Goal: Information Seeking & Learning: Find specific fact

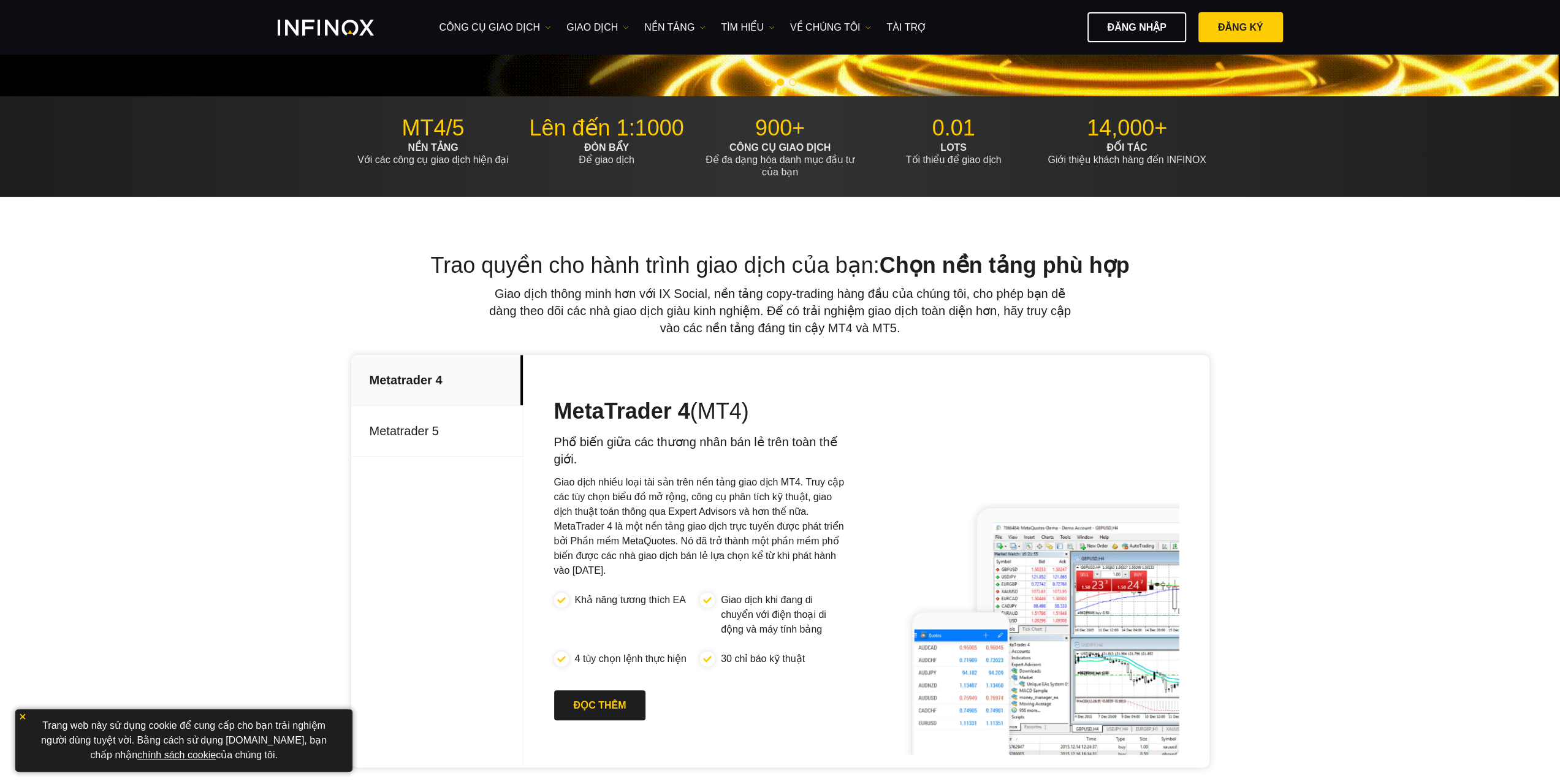
scroll to position [61, 0]
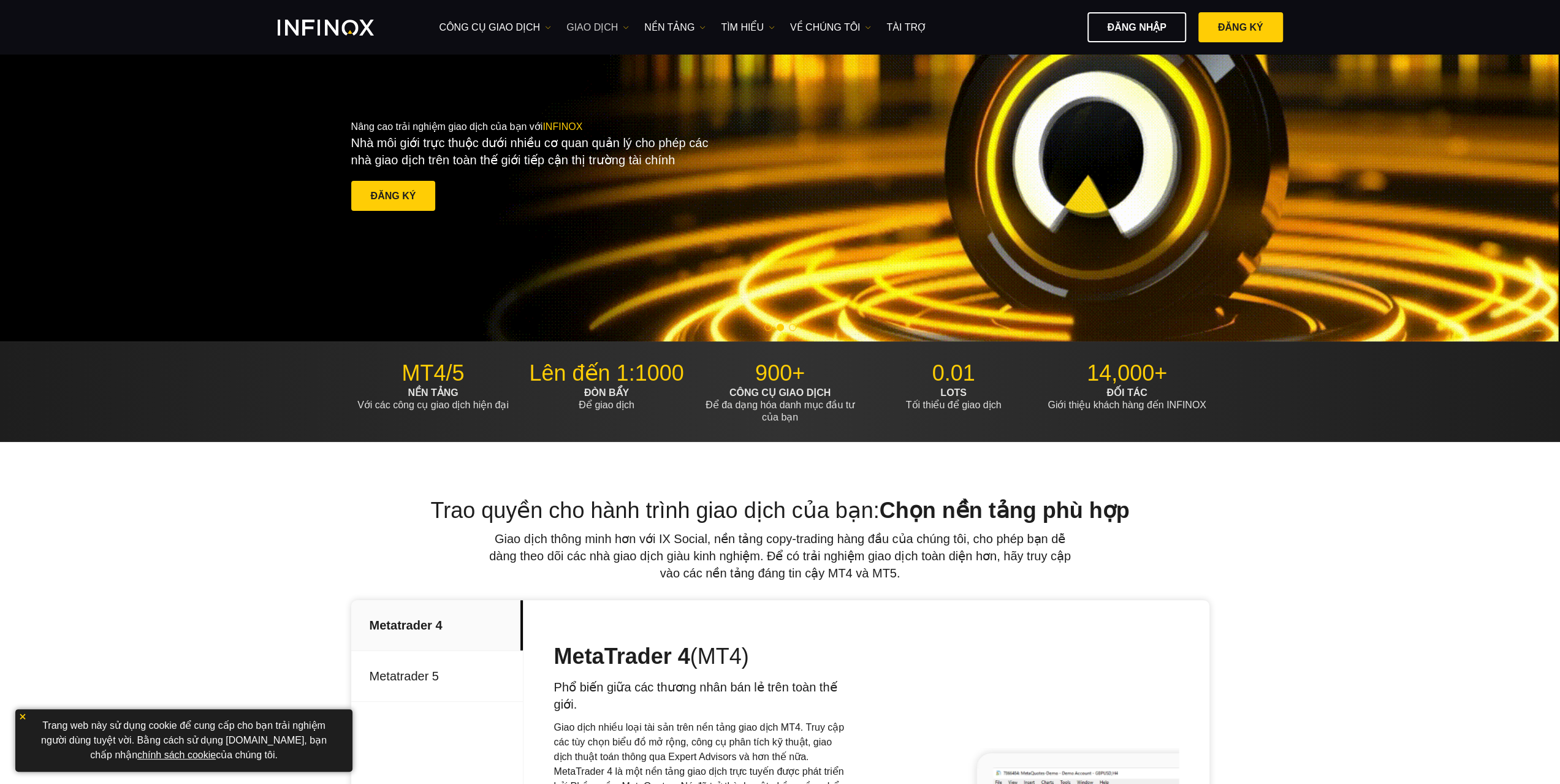
click at [620, 33] on link "GIAO DỊCH" at bounding box center [598, 28] width 63 height 15
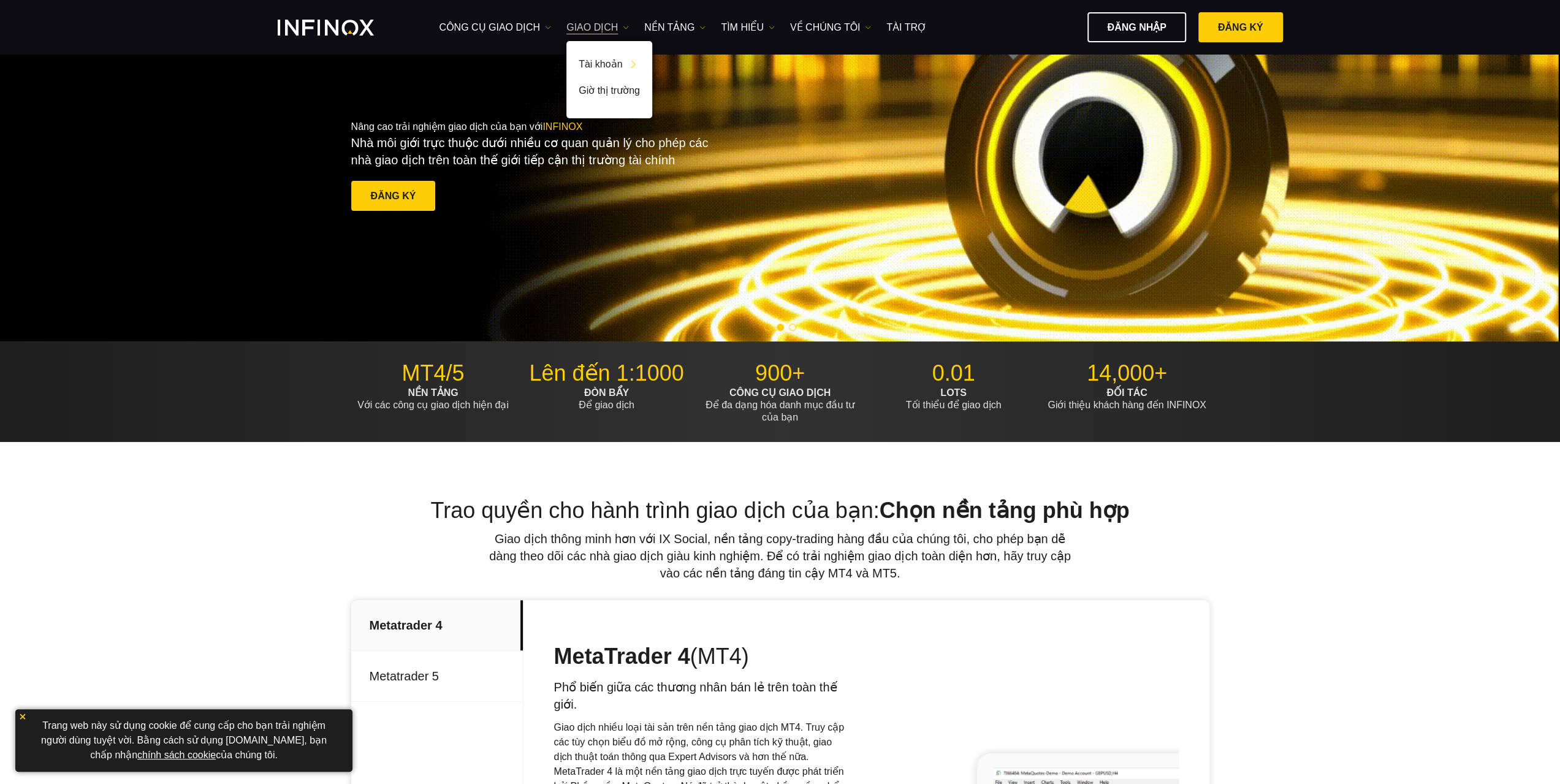
scroll to position [0, 0]
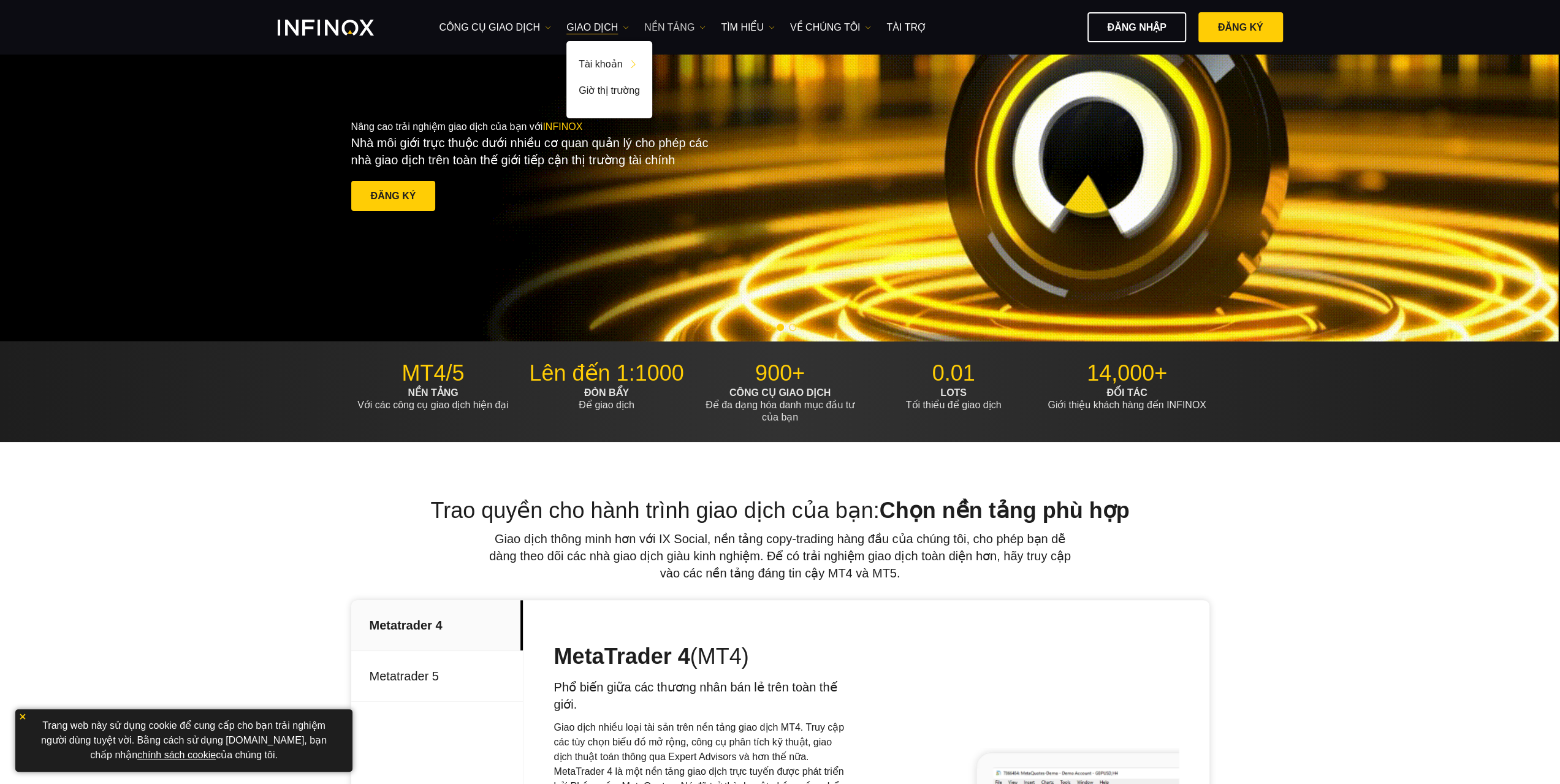
click at [676, 26] on link "NỀN TẢNG" at bounding box center [674, 28] width 61 height 15
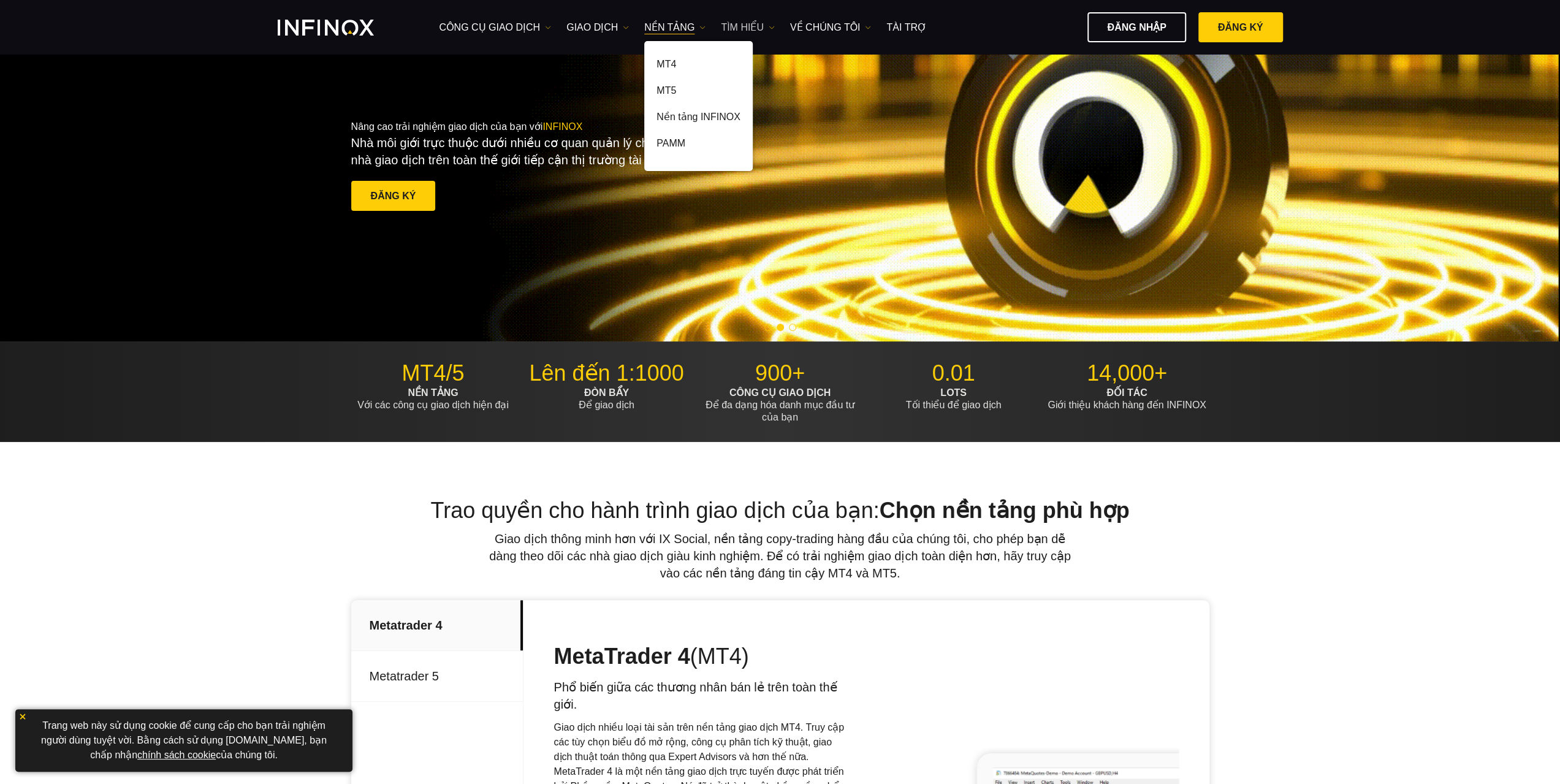
click at [733, 26] on link "Tìm hiểu" at bounding box center [748, 28] width 54 height 15
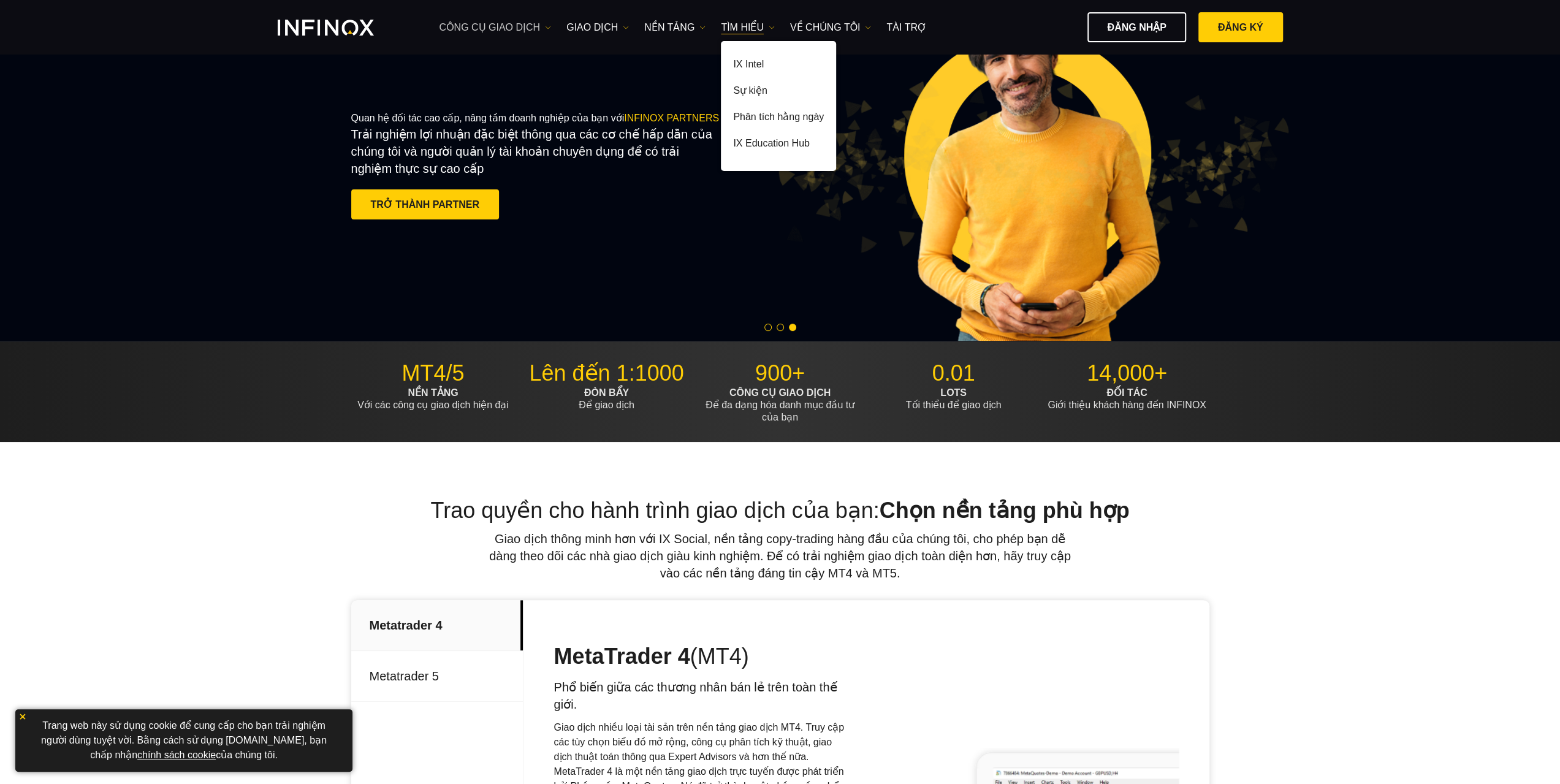
click at [497, 24] on link "công cụ giao dịch" at bounding box center [496, 28] width 113 height 15
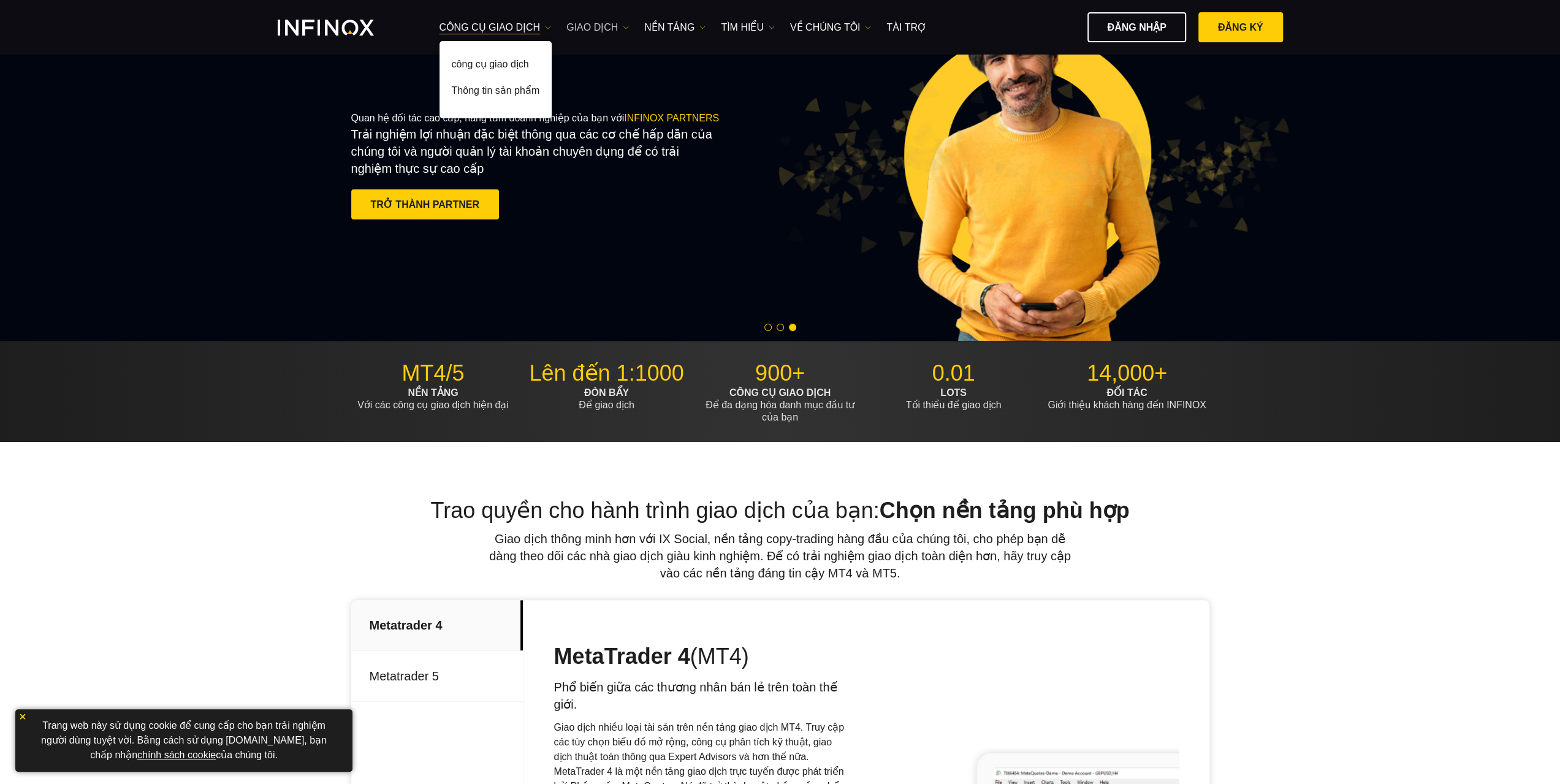
click at [594, 26] on link "GIAO DỊCH" at bounding box center [598, 28] width 63 height 15
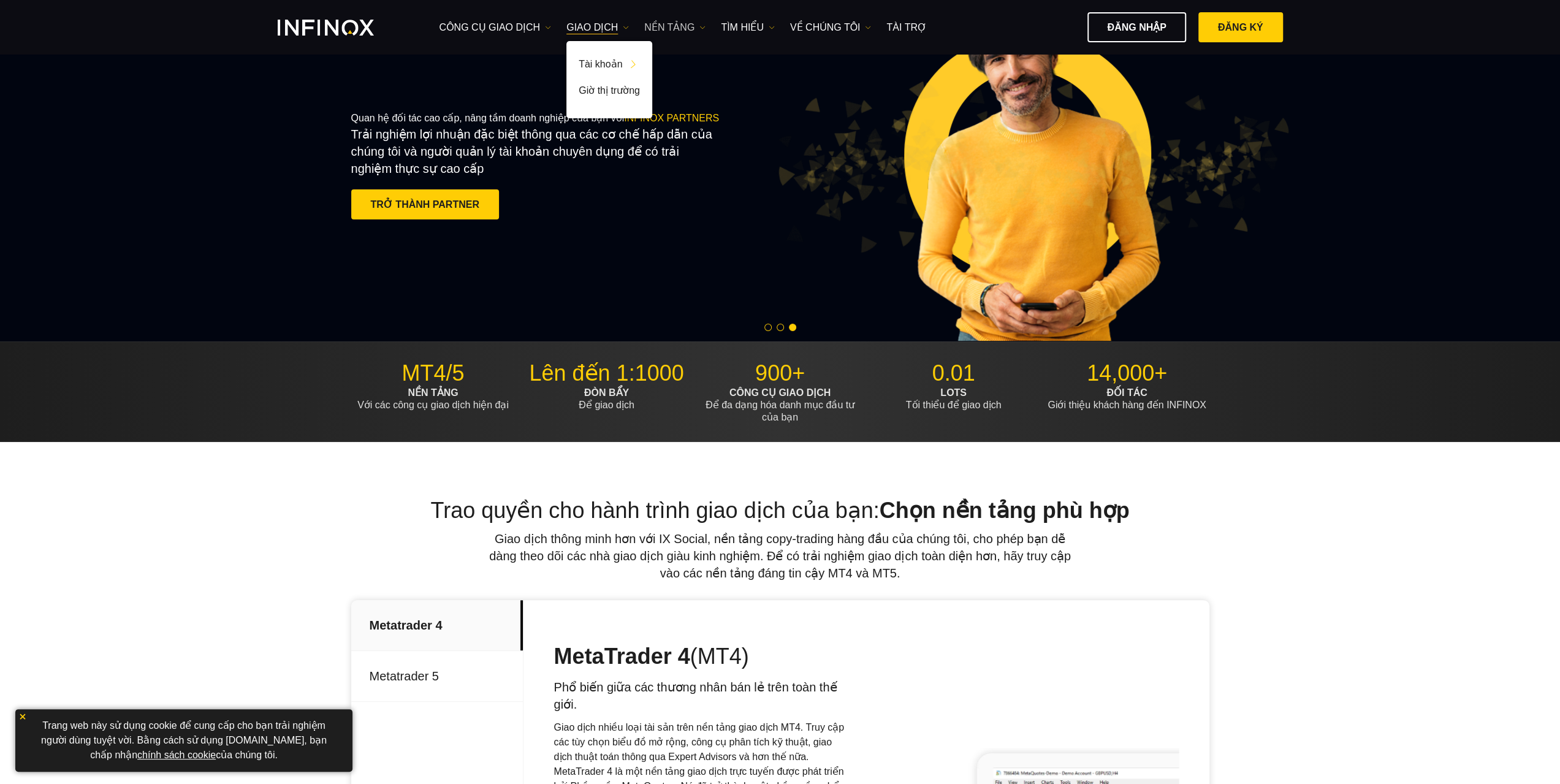
click at [691, 29] on link "NỀN TẢNG" at bounding box center [674, 28] width 61 height 15
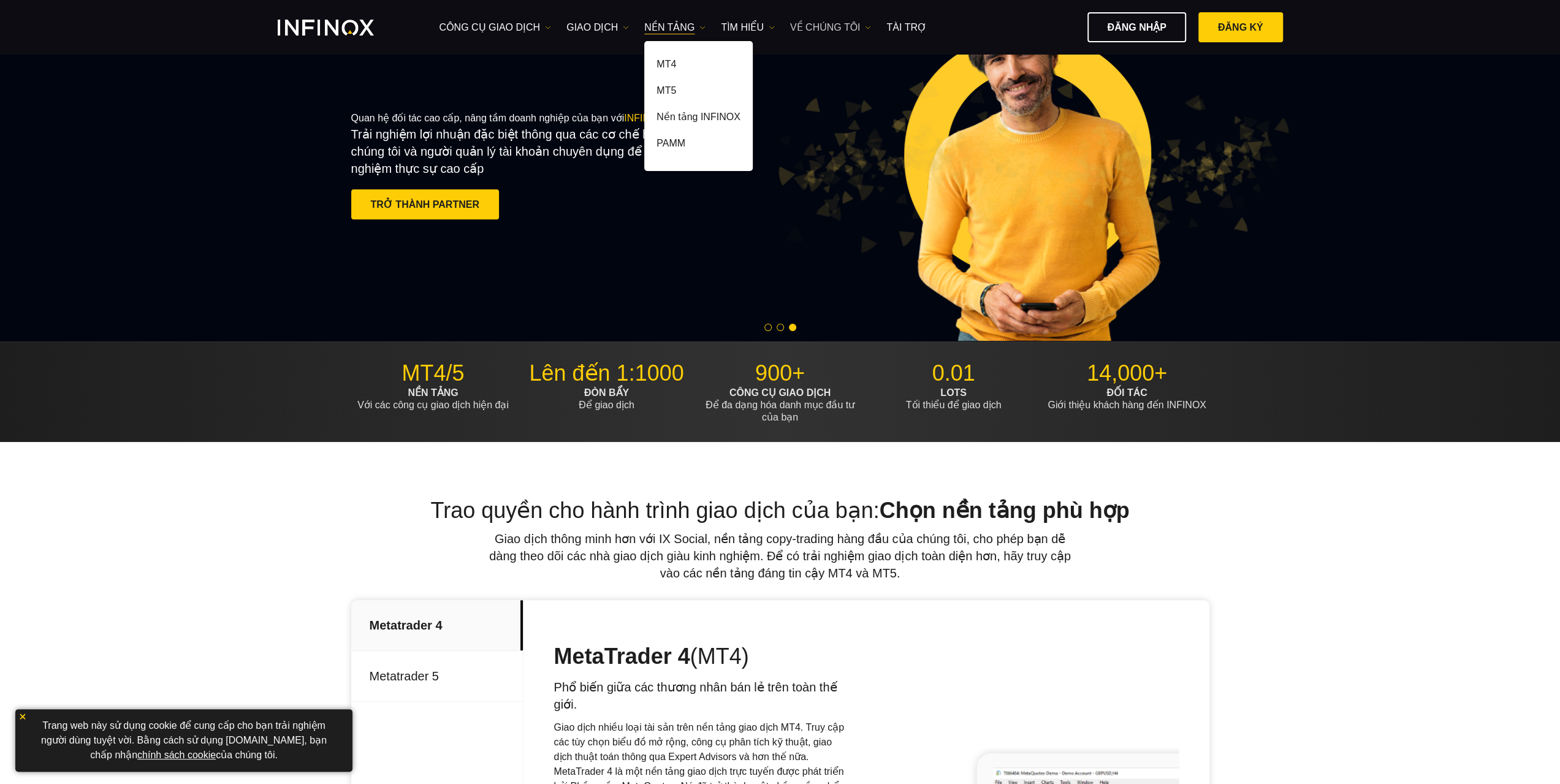
click at [811, 25] on link "VỀ CHÚNG TÔI" at bounding box center [831, 28] width 82 height 15
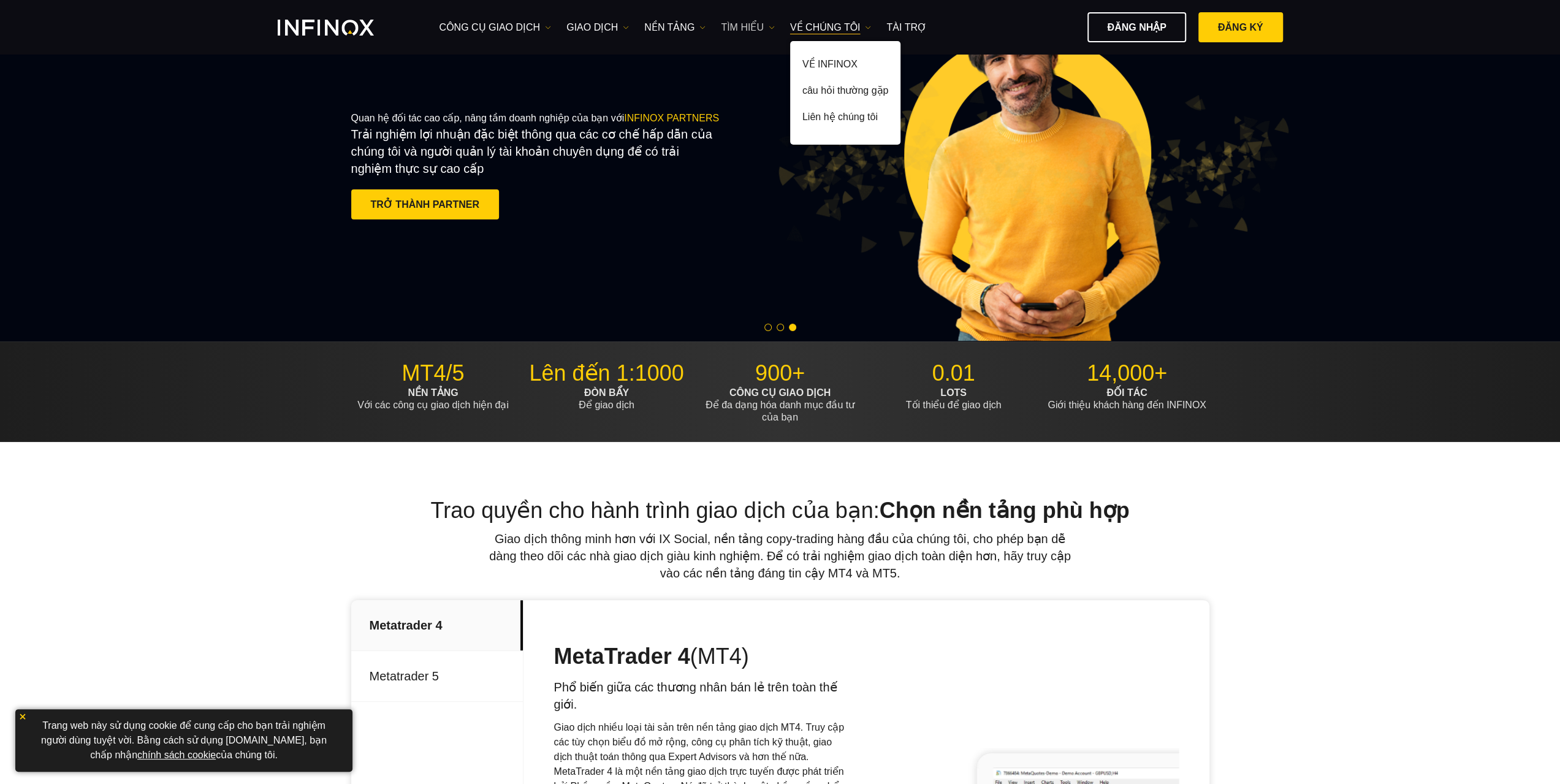
click at [761, 24] on link "Tìm hiểu" at bounding box center [748, 28] width 54 height 15
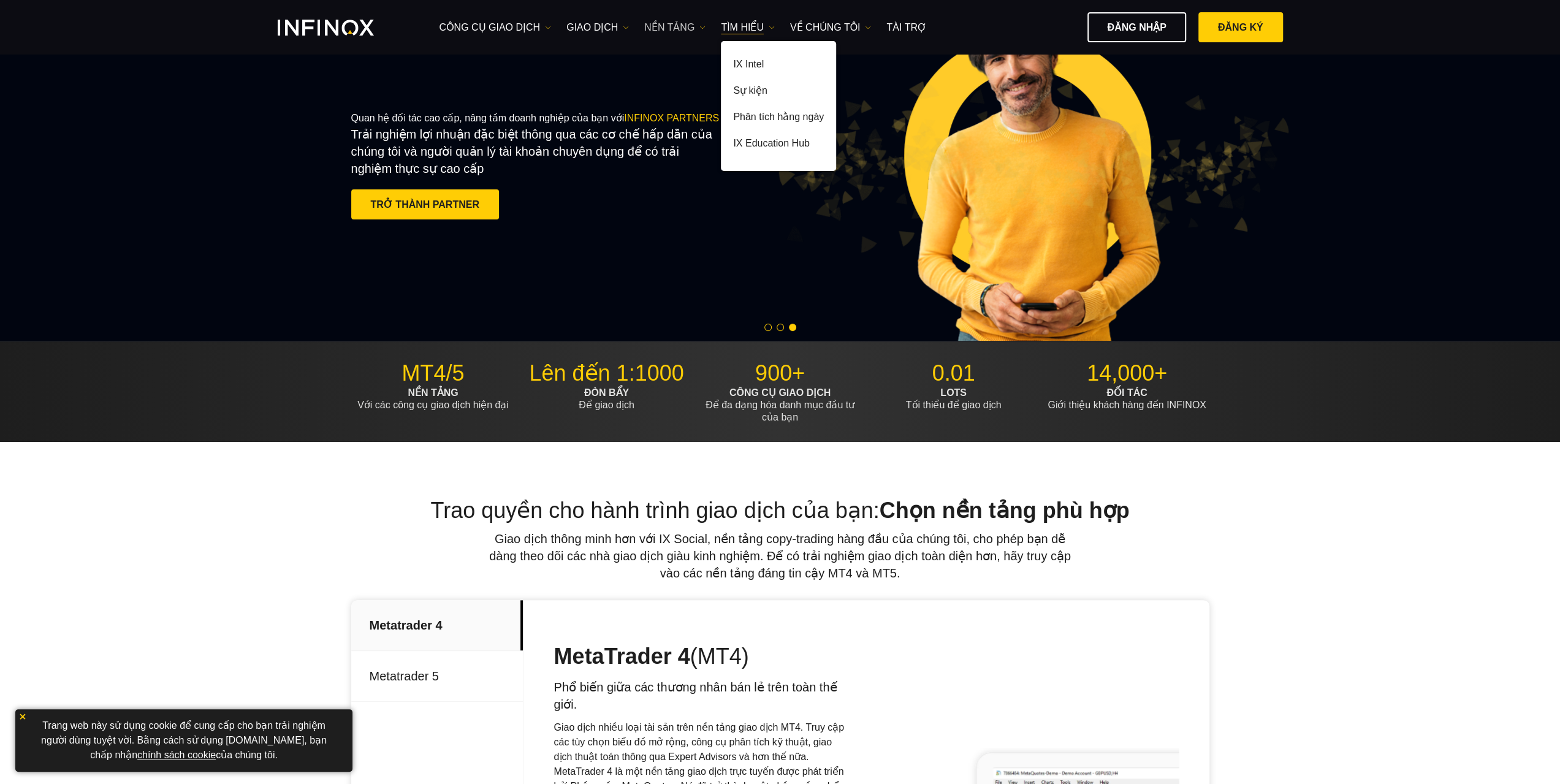
click at [675, 24] on link "NỀN TẢNG" at bounding box center [674, 28] width 61 height 15
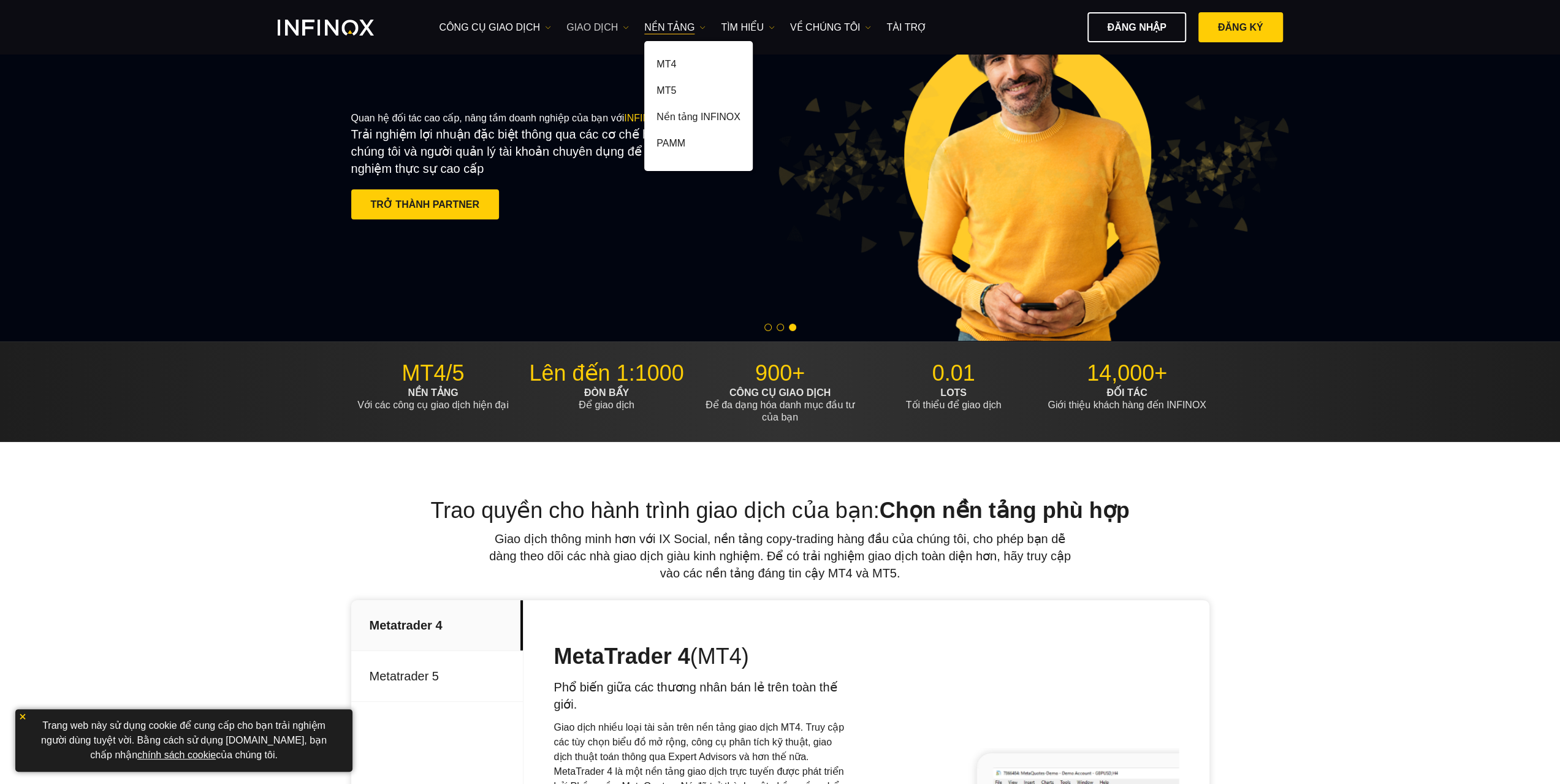
click at [612, 23] on link "GIAO DỊCH" at bounding box center [598, 28] width 63 height 15
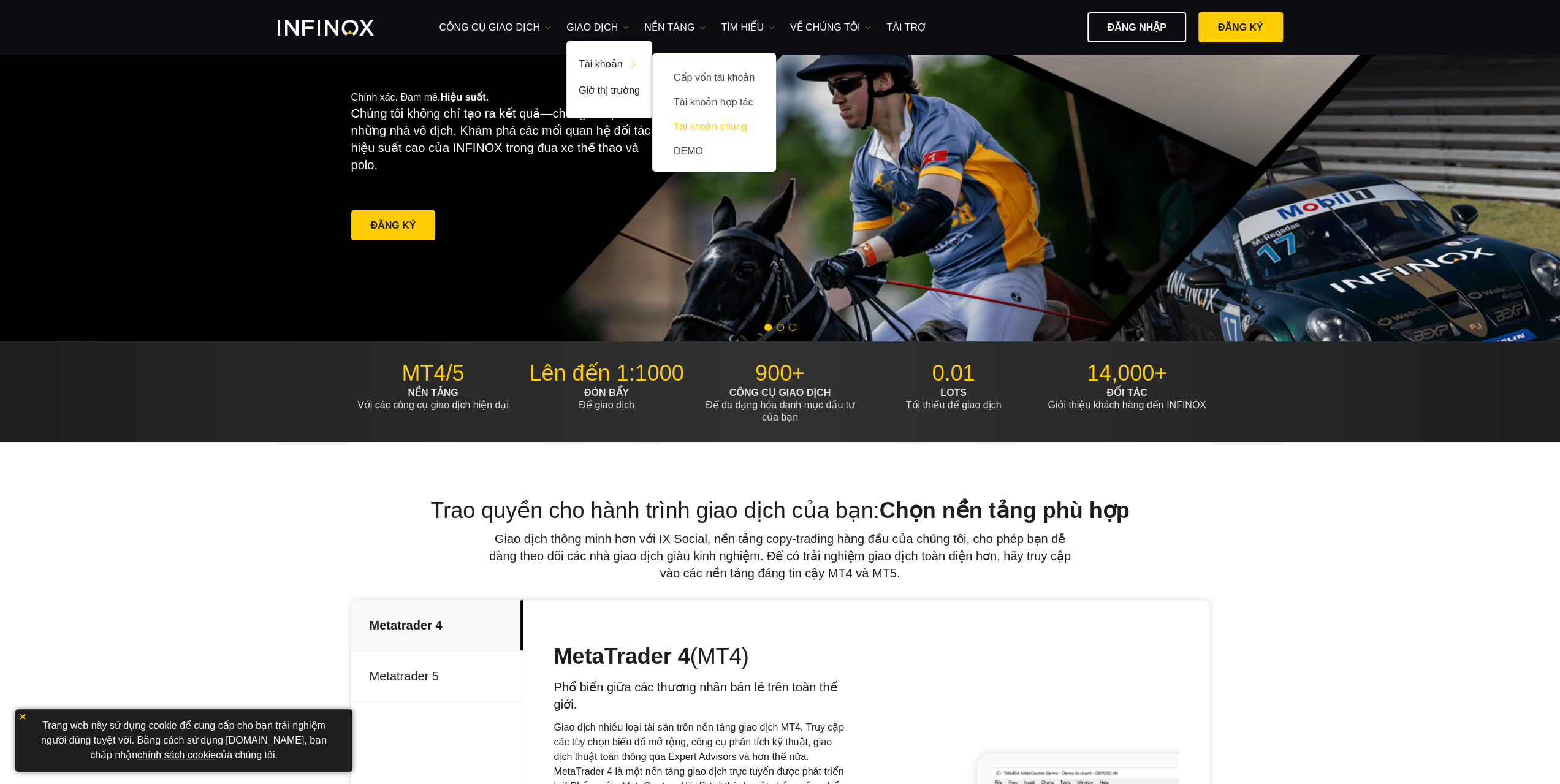
click at [727, 127] on link "Tài khoản chung" at bounding box center [714, 127] width 99 height 24
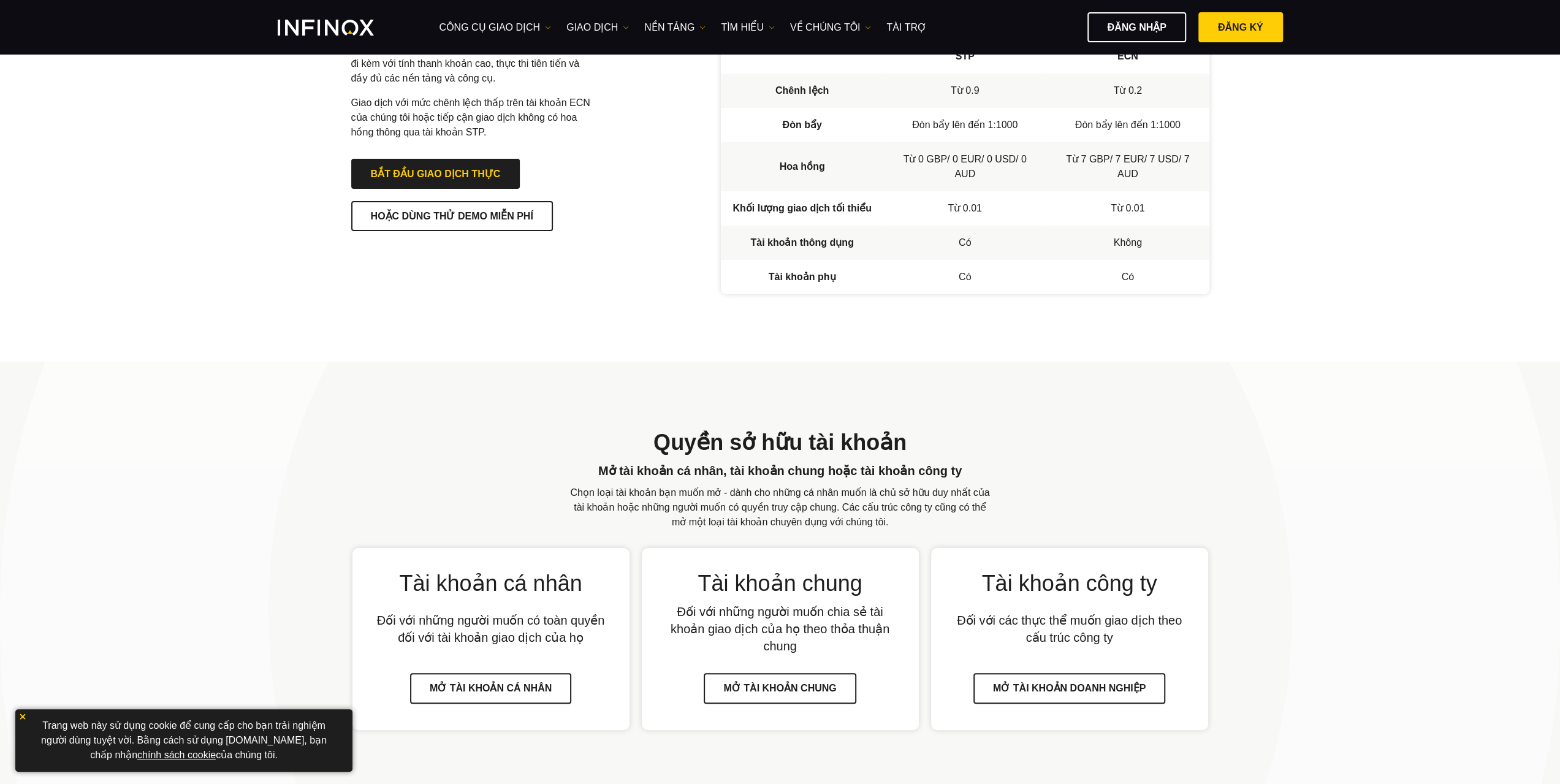
scroll to position [46, 0]
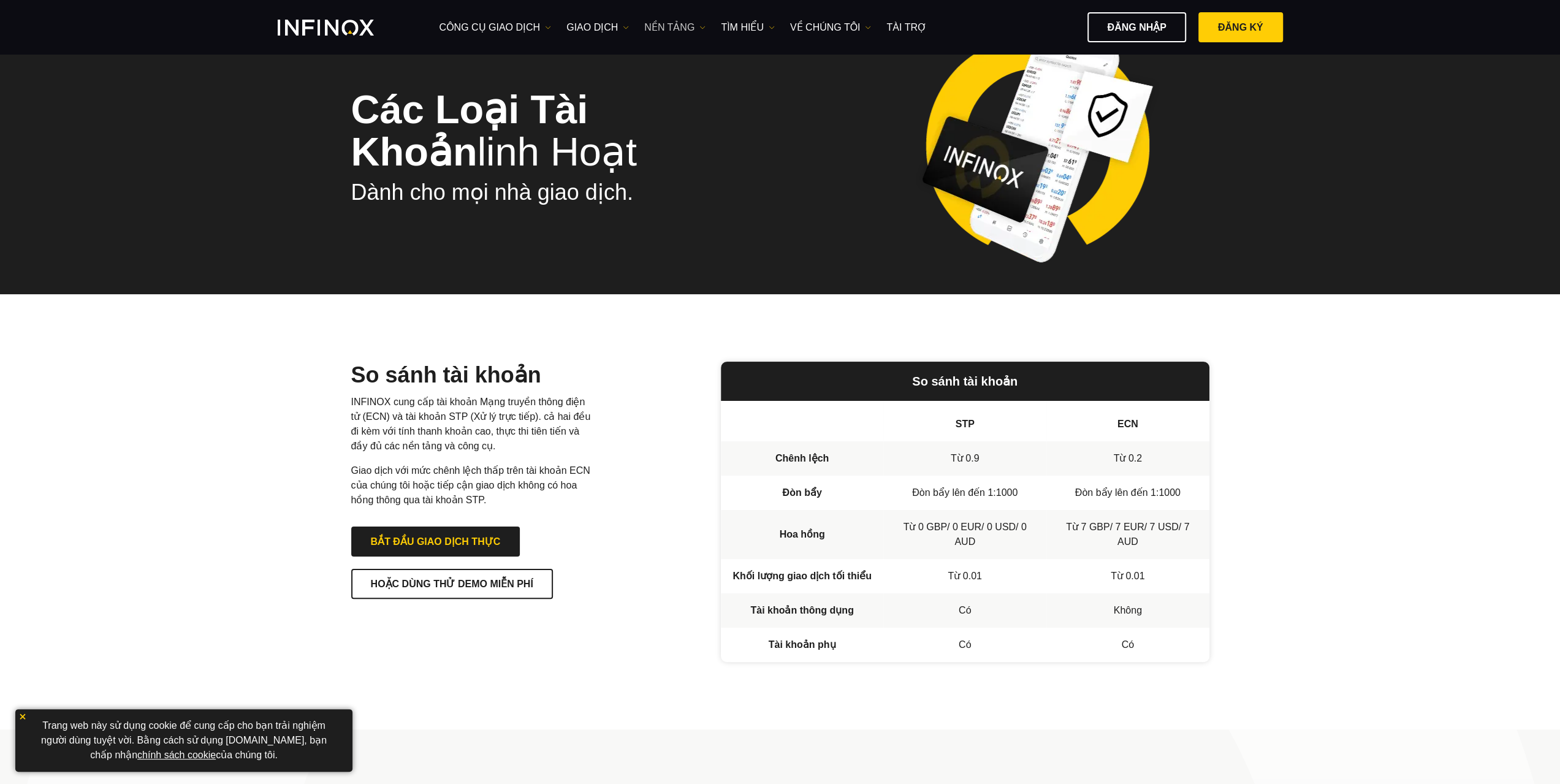
click at [692, 26] on link "NỀN TẢNG" at bounding box center [674, 28] width 61 height 15
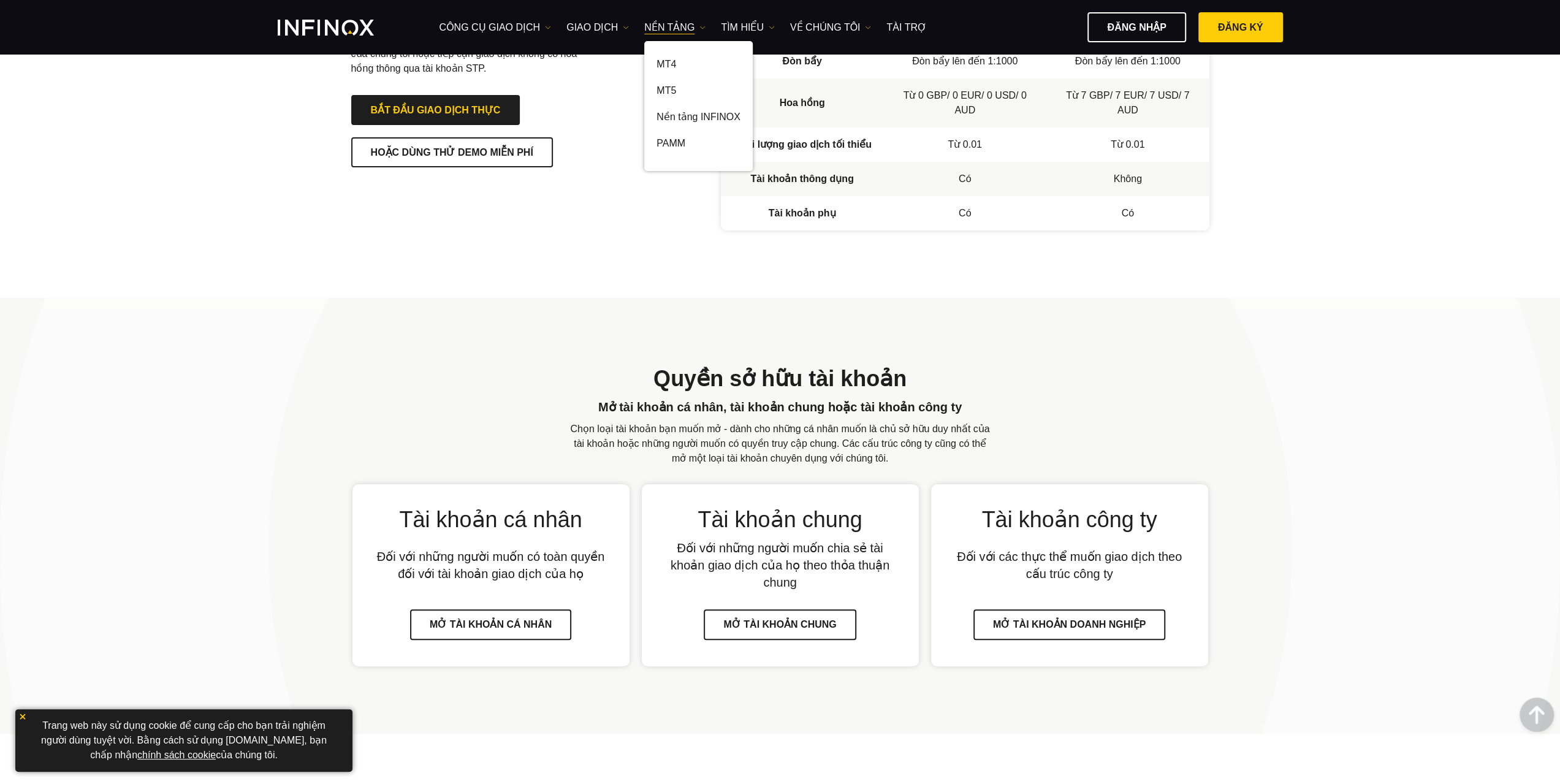
scroll to position [109, 0]
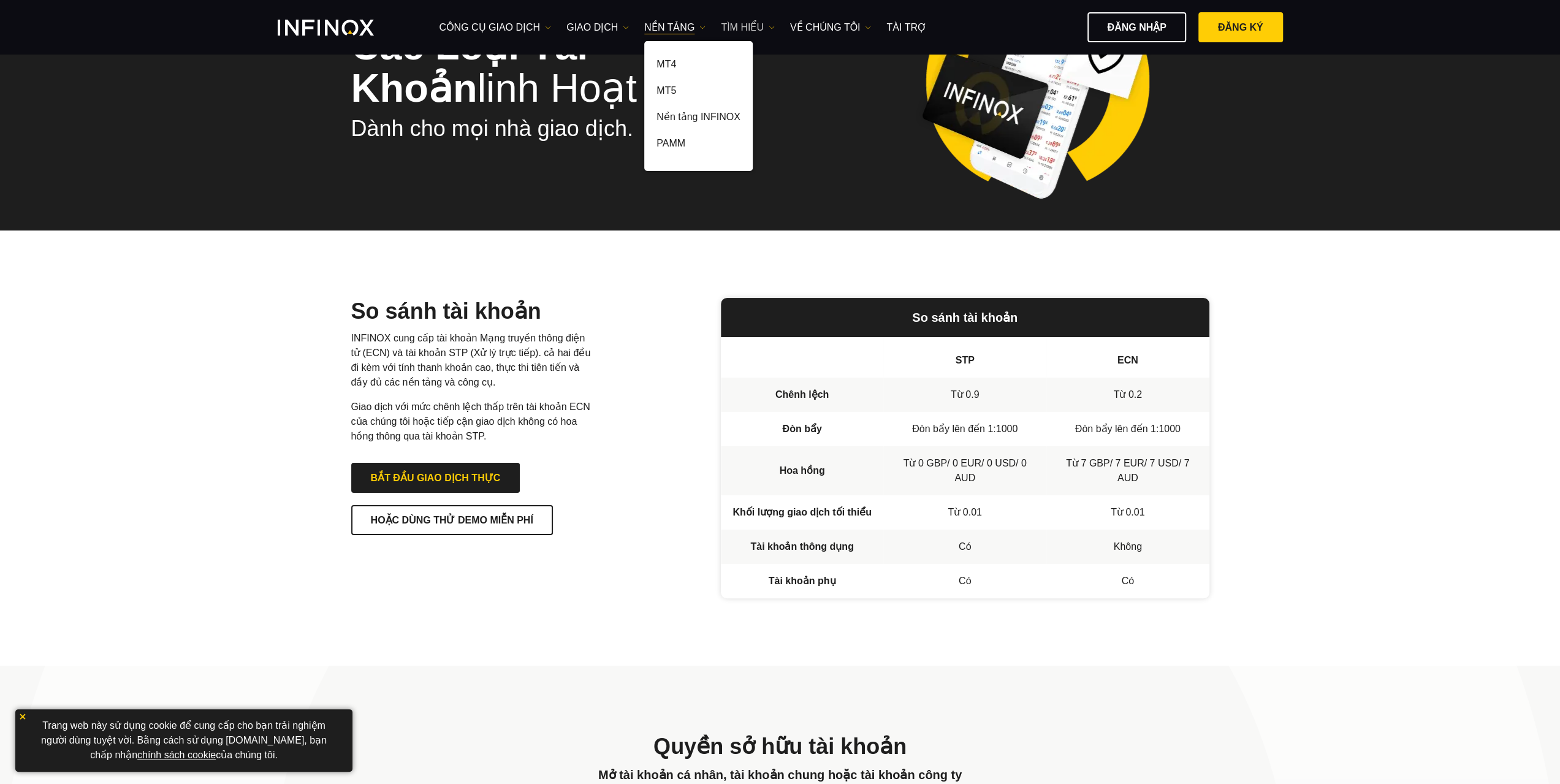
click at [728, 24] on link "Tìm hiểu" at bounding box center [748, 28] width 54 height 15
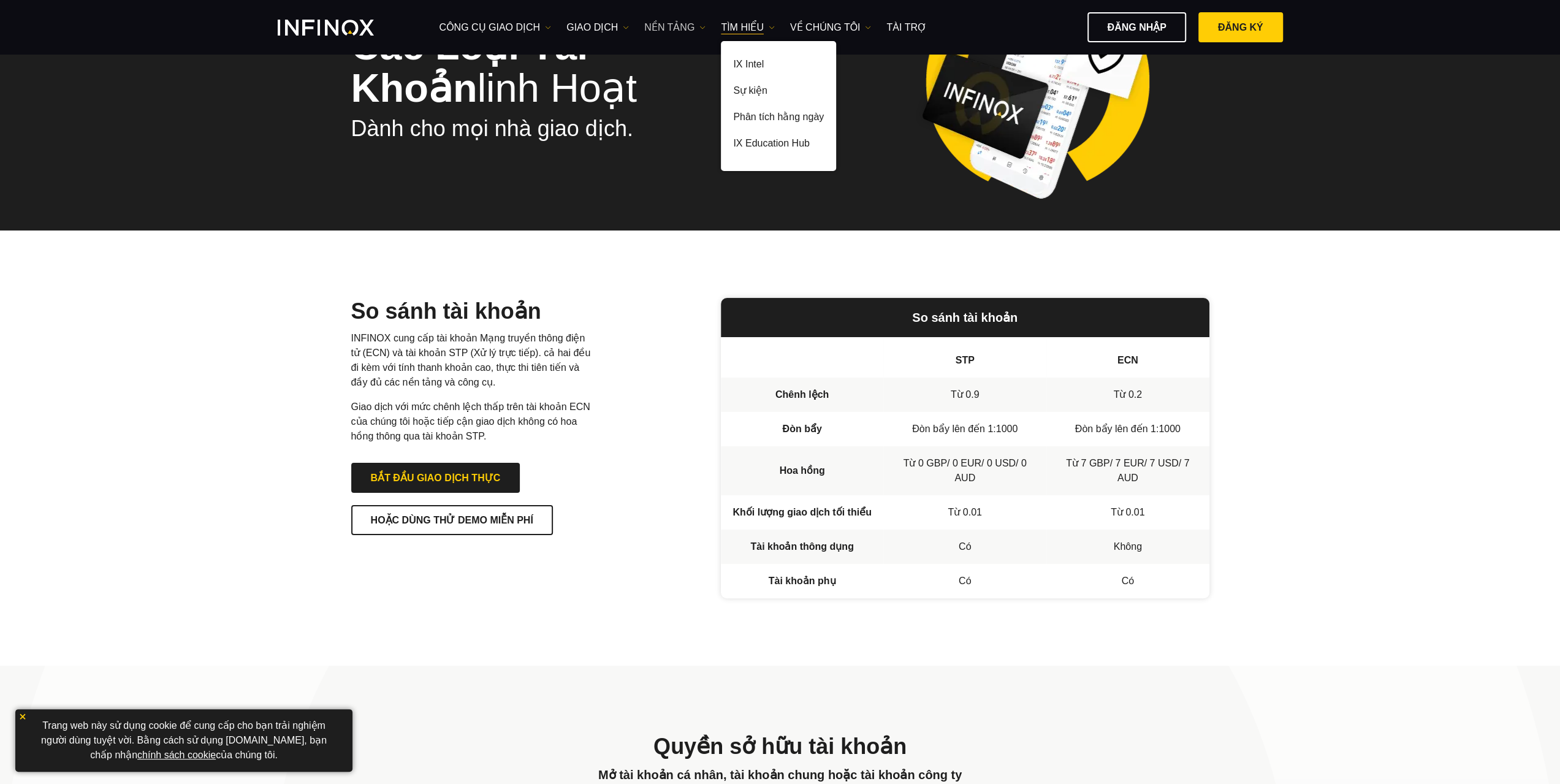
click at [666, 29] on link "NỀN TẢNG" at bounding box center [674, 28] width 61 height 15
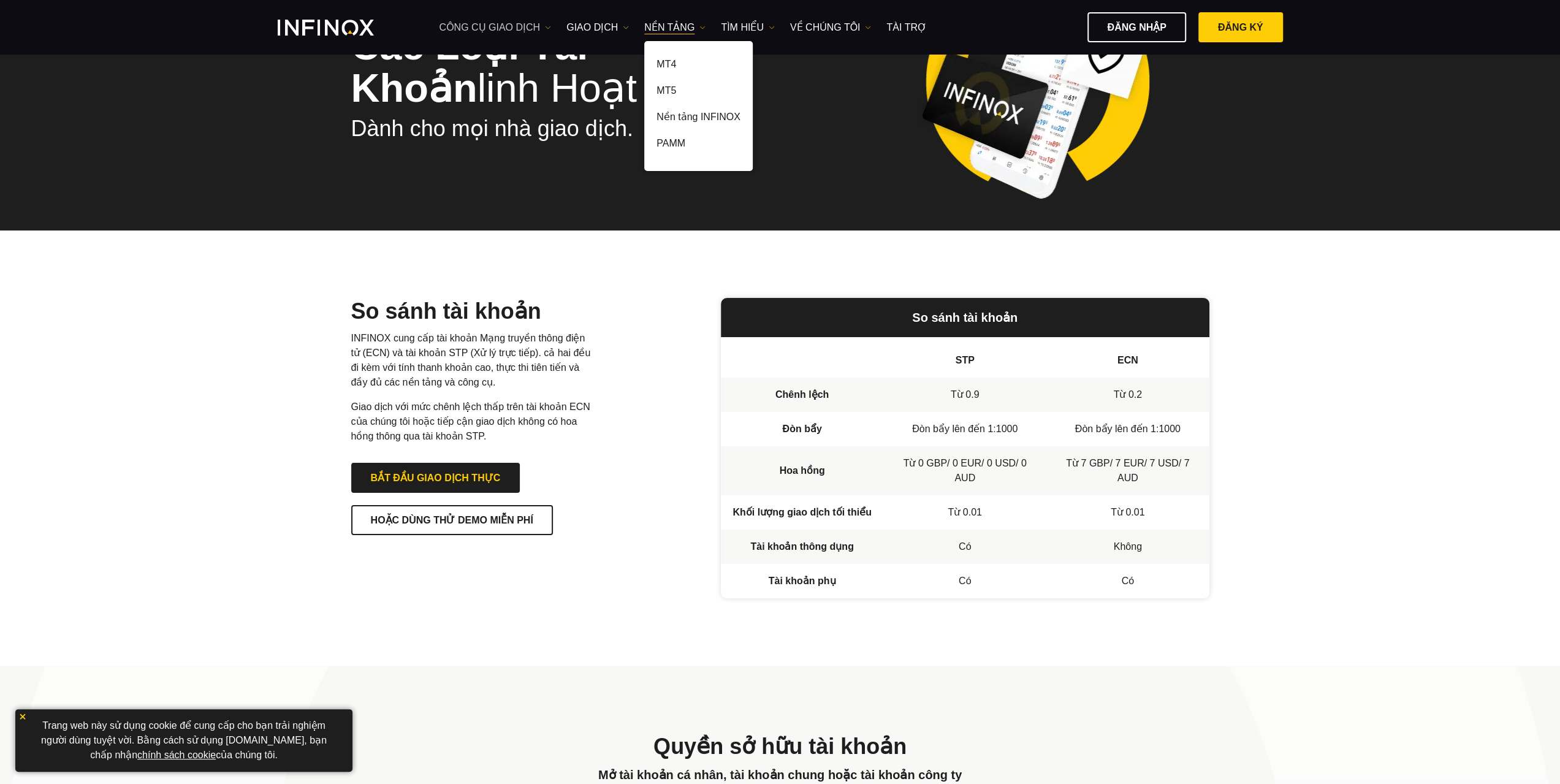
click at [546, 31] on link "công cụ giao dịch" at bounding box center [496, 28] width 113 height 15
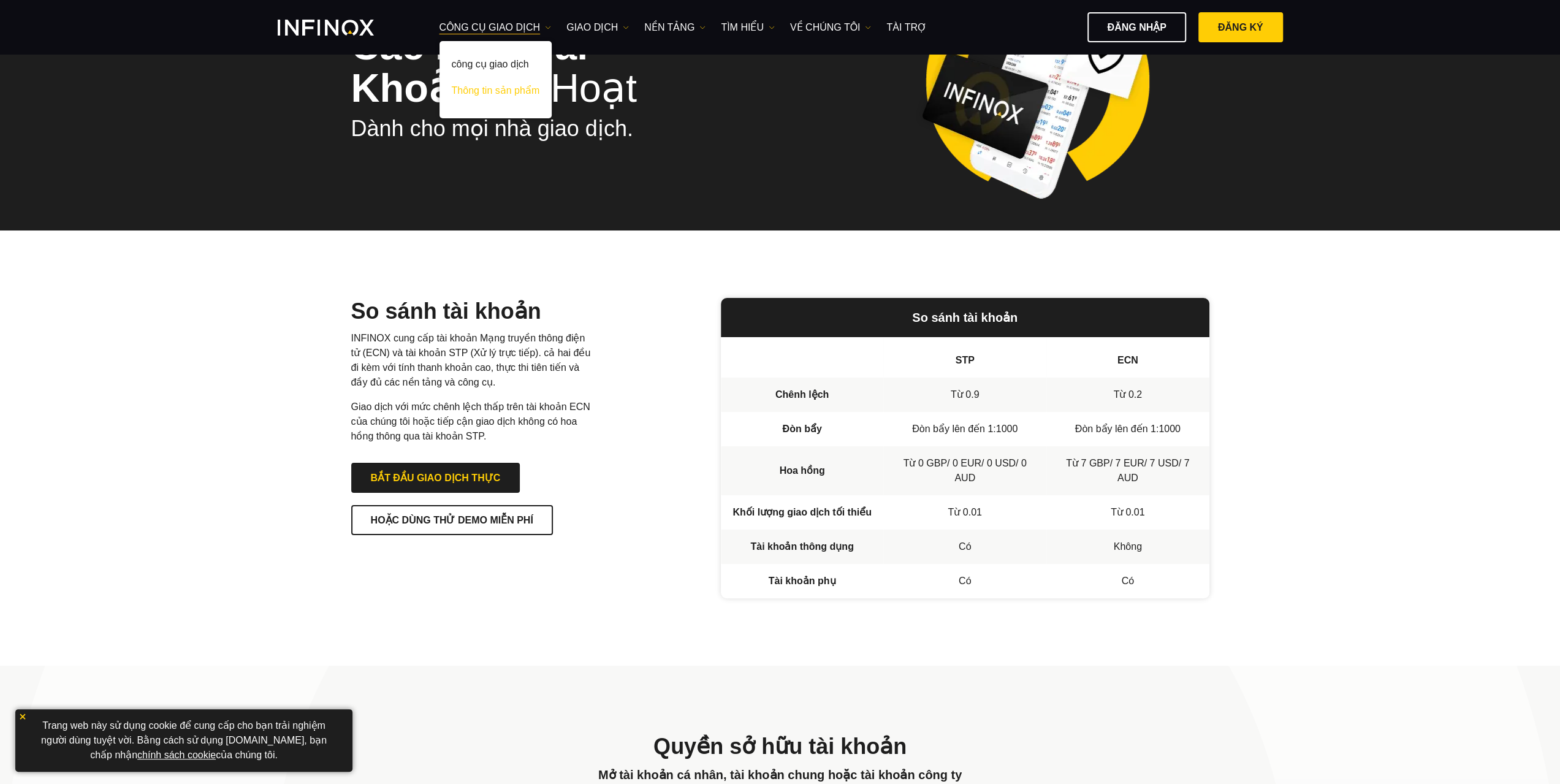
click at [502, 84] on link "Thông tin sản phẩm" at bounding box center [496, 93] width 113 height 26
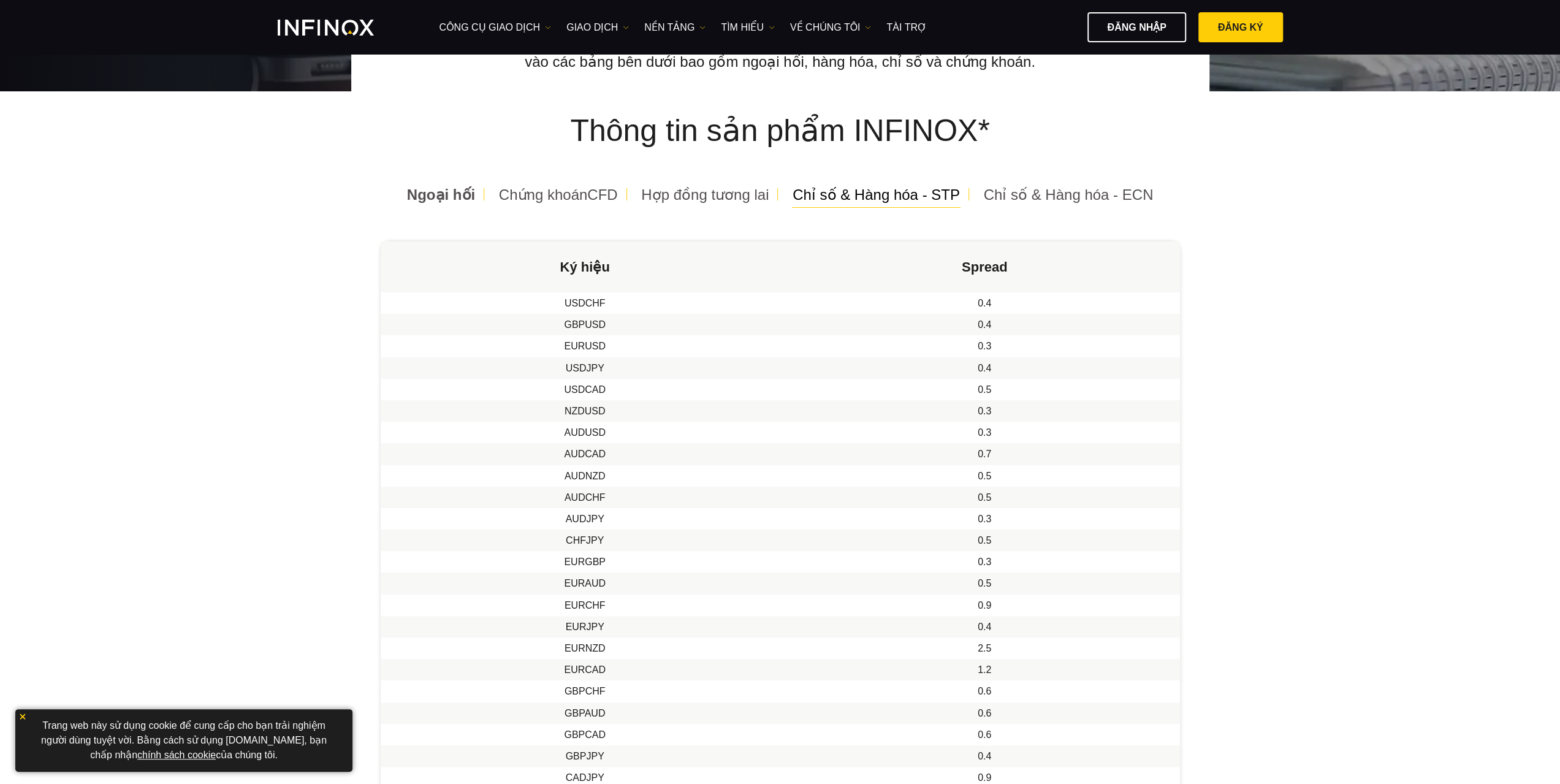
click at [815, 196] on span "Chỉ số & Hàng hóa - STP" at bounding box center [876, 195] width 167 height 16
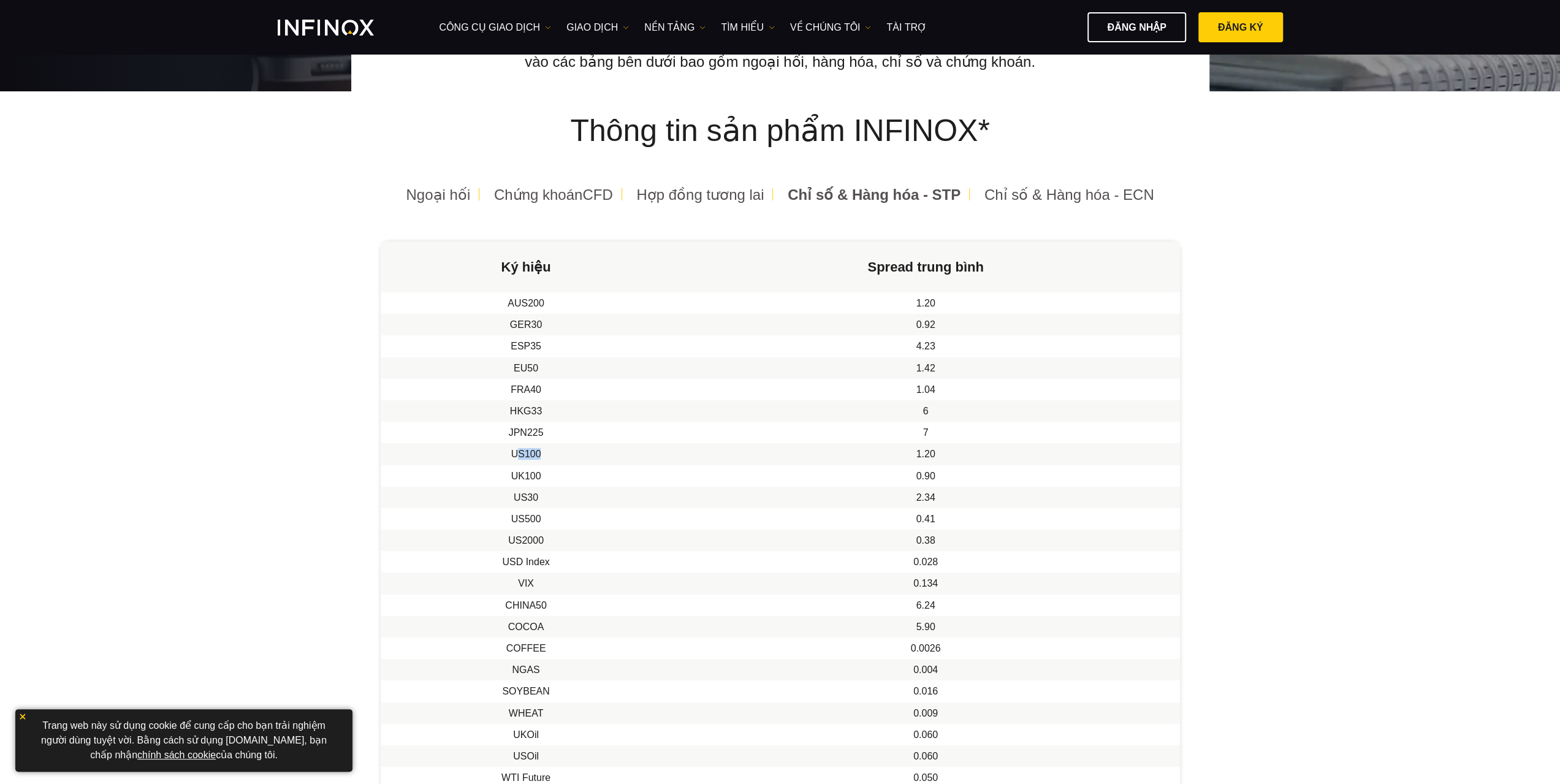
drag, startPoint x: 520, startPoint y: 456, endPoint x: 559, endPoint y: 456, distance: 39.0
click at [559, 456] on td "US100" at bounding box center [526, 454] width 291 height 21
drag, startPoint x: 513, startPoint y: 493, endPoint x: 938, endPoint y: 497, distance: 425.0
click at [938, 497] on tr "US30 2.34" at bounding box center [780, 497] width 799 height 21
click at [1084, 199] on span "Chỉ số & Hàng hóa - ECN" at bounding box center [1069, 195] width 170 height 16
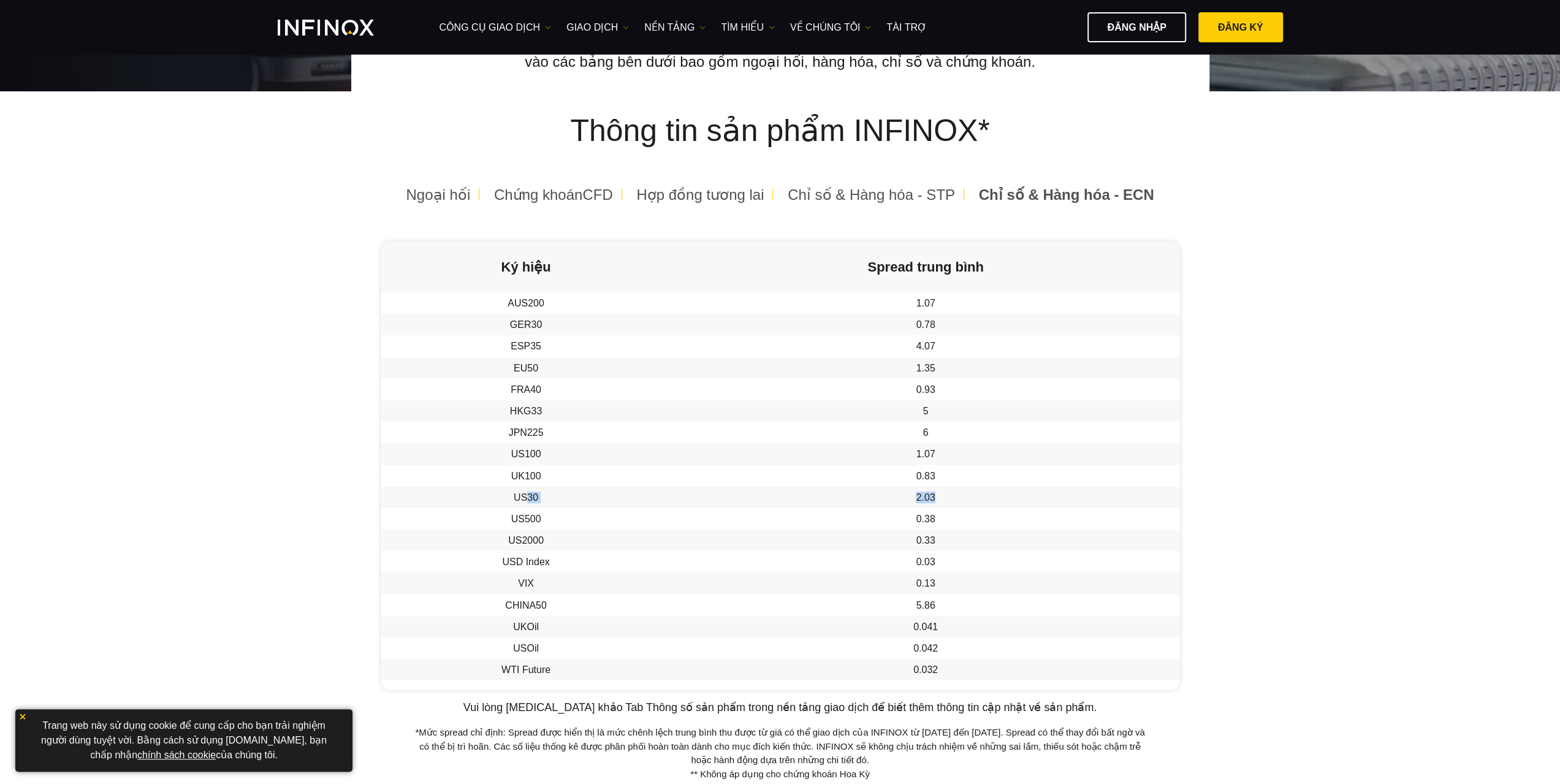
drag, startPoint x: 528, startPoint y: 496, endPoint x: 949, endPoint y: 503, distance: 421.1
click at [949, 503] on tr "US30 2.03" at bounding box center [780, 497] width 799 height 21
click at [928, 196] on span "Chỉ số & Hàng hóa - STP" at bounding box center [871, 195] width 167 height 16
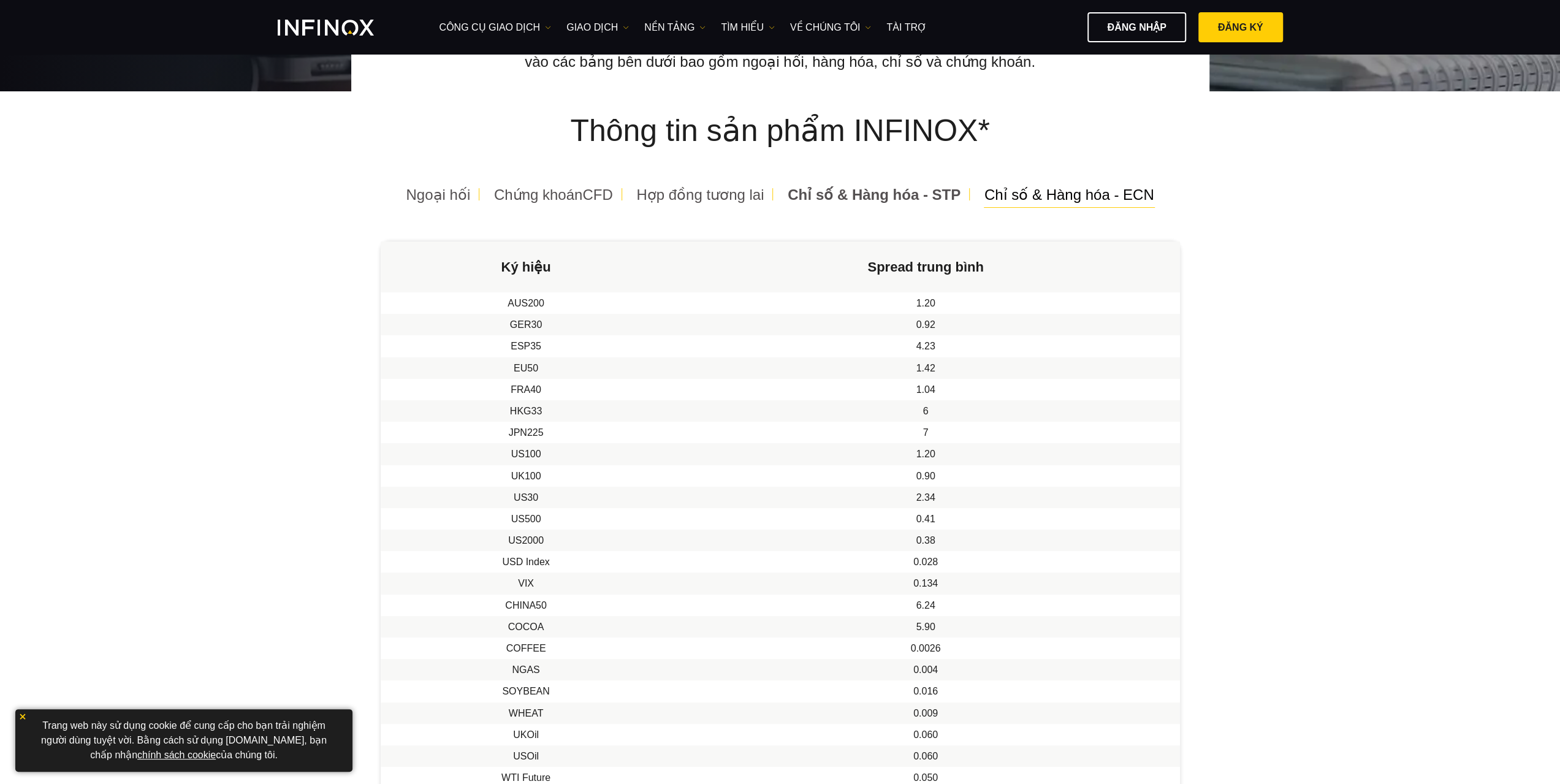
click at [1025, 187] on span "Chỉ số & Hàng hóa - ECN" at bounding box center [1069, 195] width 170 height 16
